Goal: Task Accomplishment & Management: Use online tool/utility

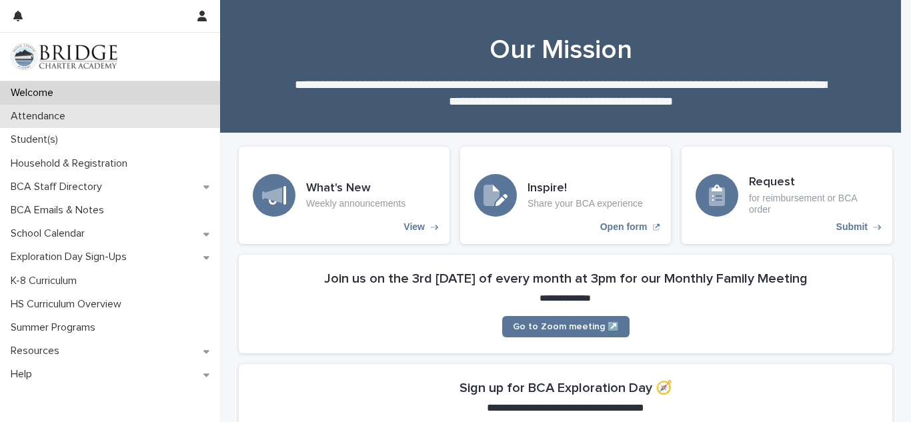
click at [103, 107] on div "Attendance" at bounding box center [110, 116] width 220 height 23
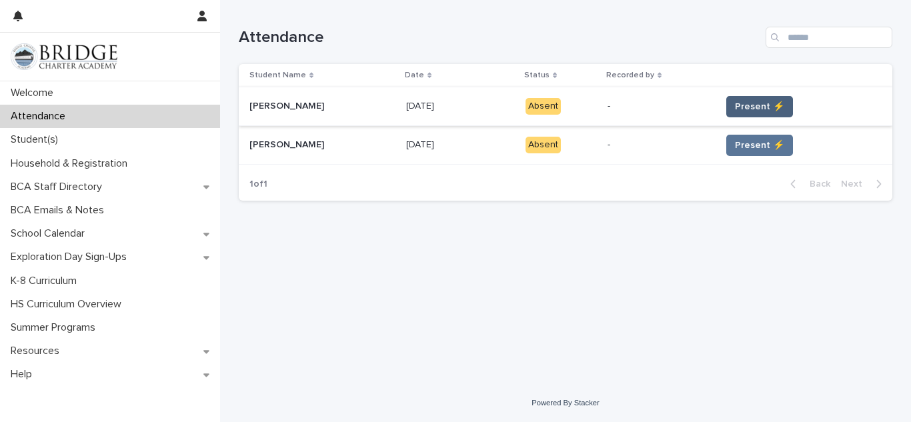
click at [735, 108] on span "Present ⚡" at bounding box center [759, 106] width 49 height 13
click at [746, 142] on span "Present ⚡" at bounding box center [759, 145] width 49 height 13
